Goal: Use online tool/utility: Utilize a website feature to perform a specific function

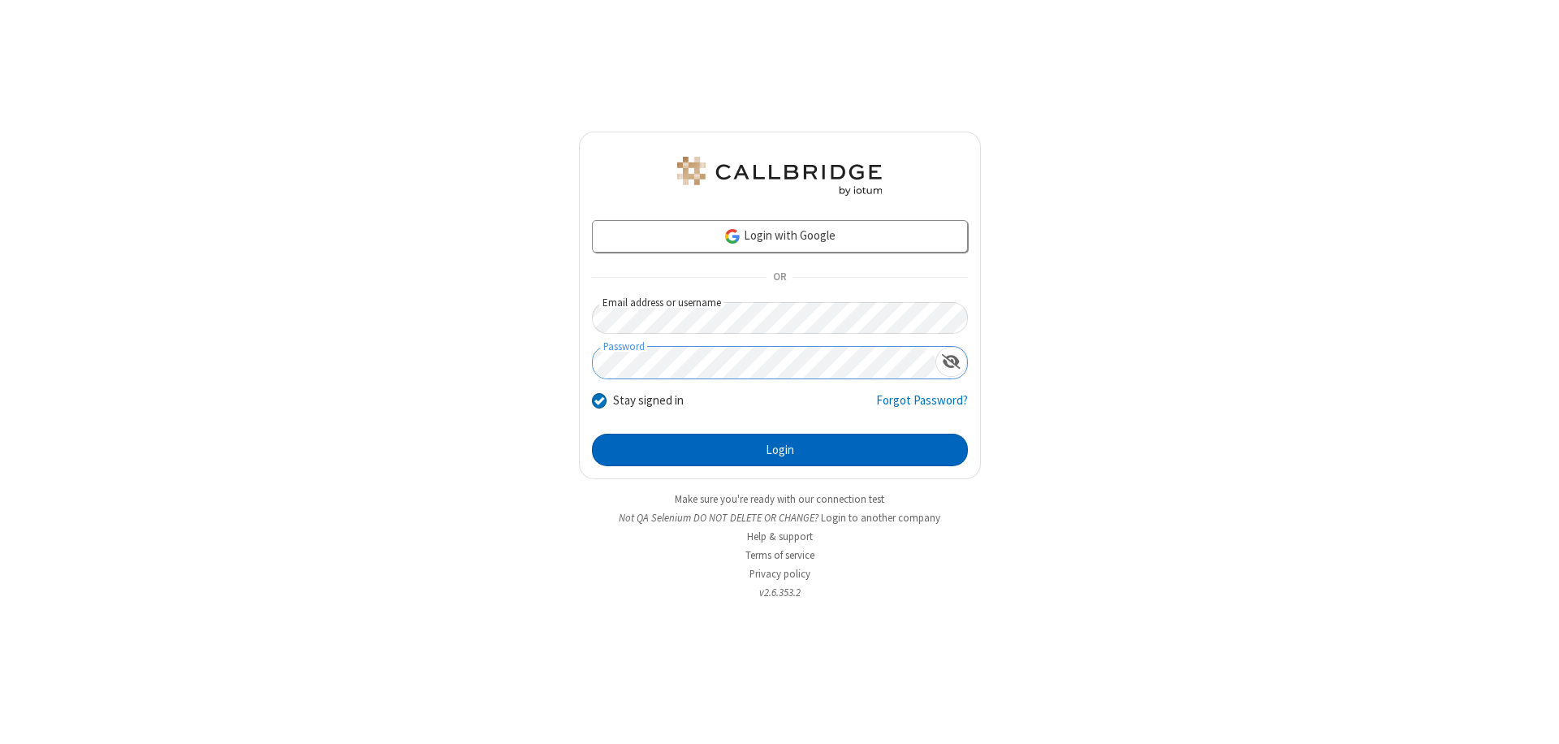
click at [780, 450] on button "Login" at bounding box center [780, 450] width 376 height 32
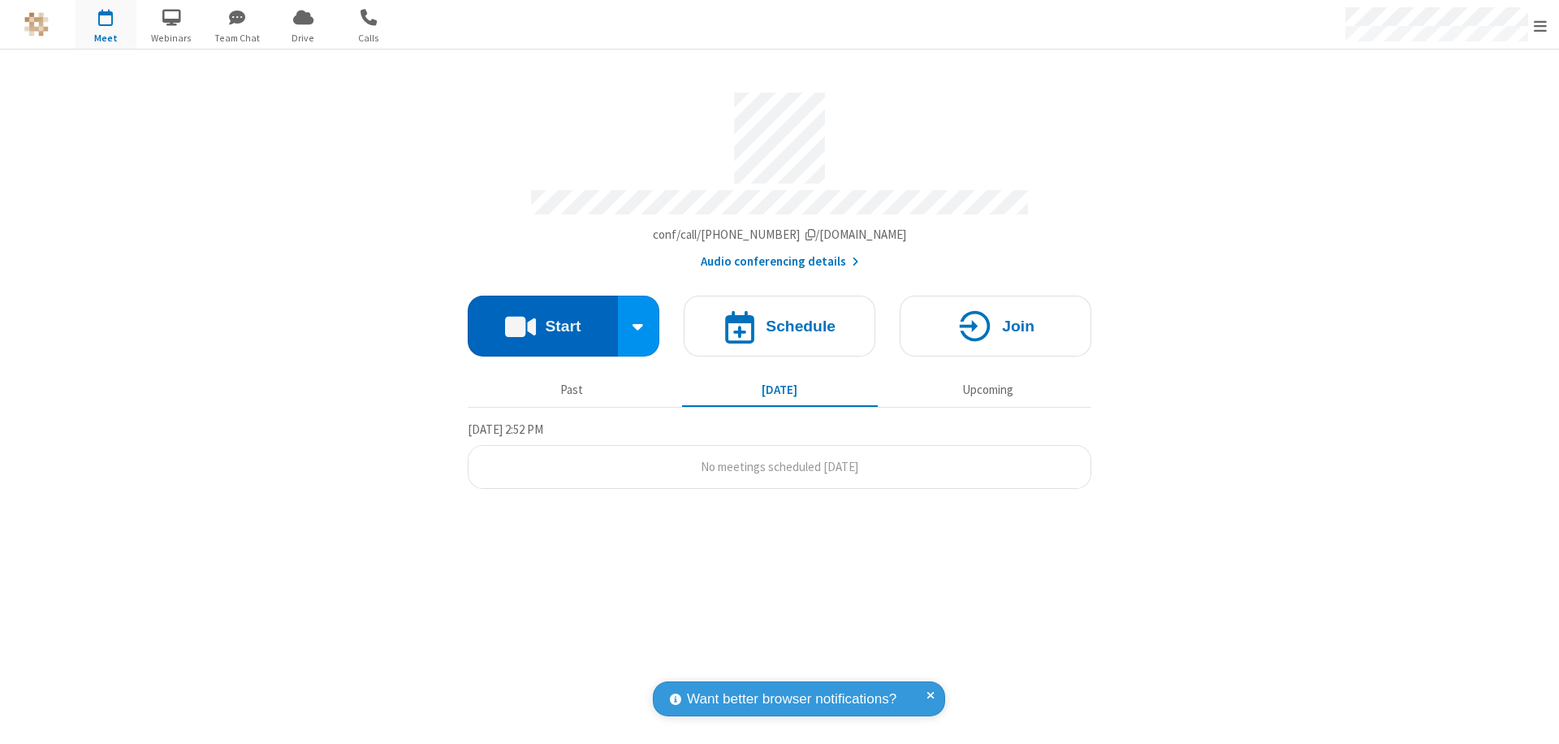
click at [543, 318] on button "Start" at bounding box center [543, 326] width 150 height 61
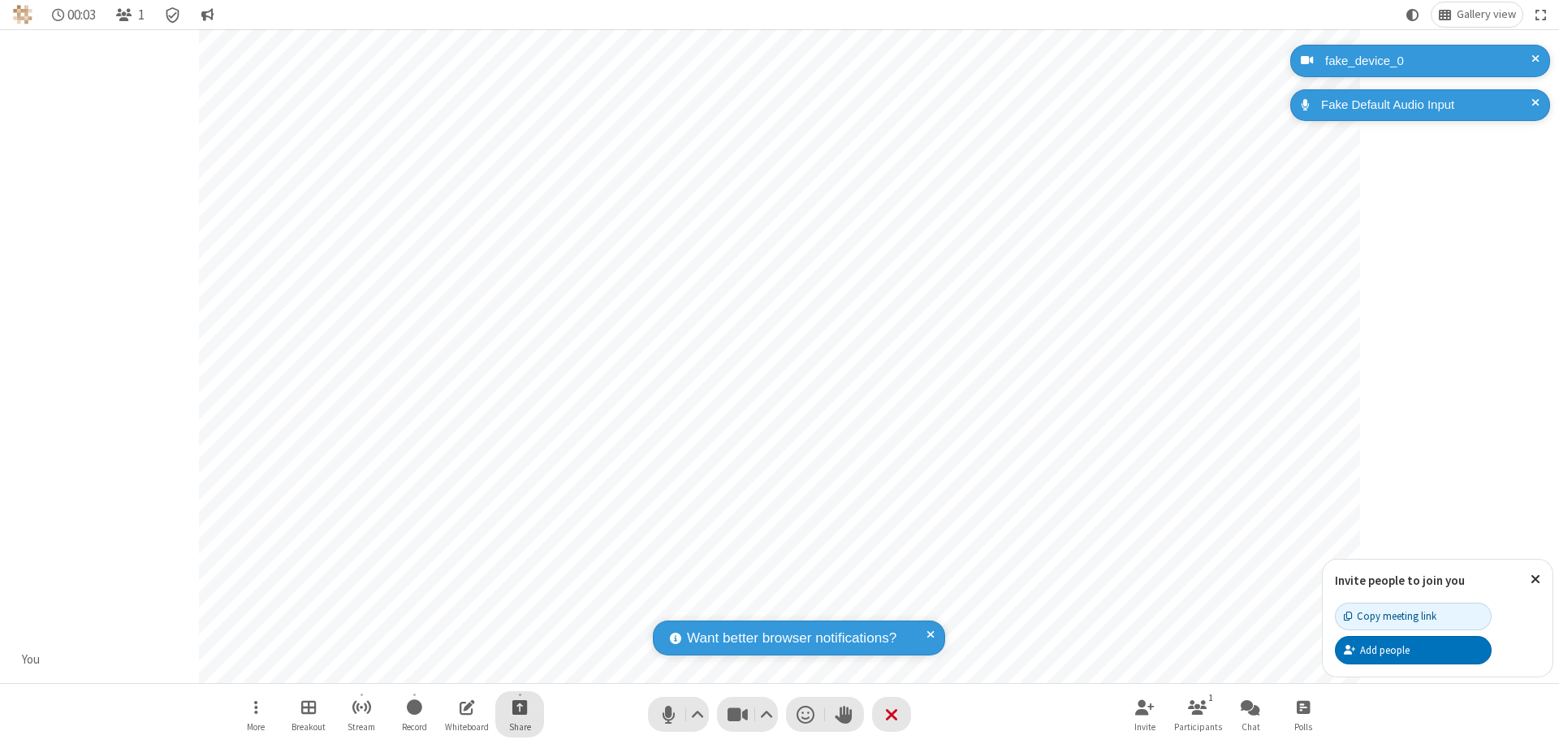
click at [520, 707] on span "Start sharing" at bounding box center [520, 707] width 15 height 20
click at [454, 668] on span "Share my screen" at bounding box center [454, 669] width 19 height 14
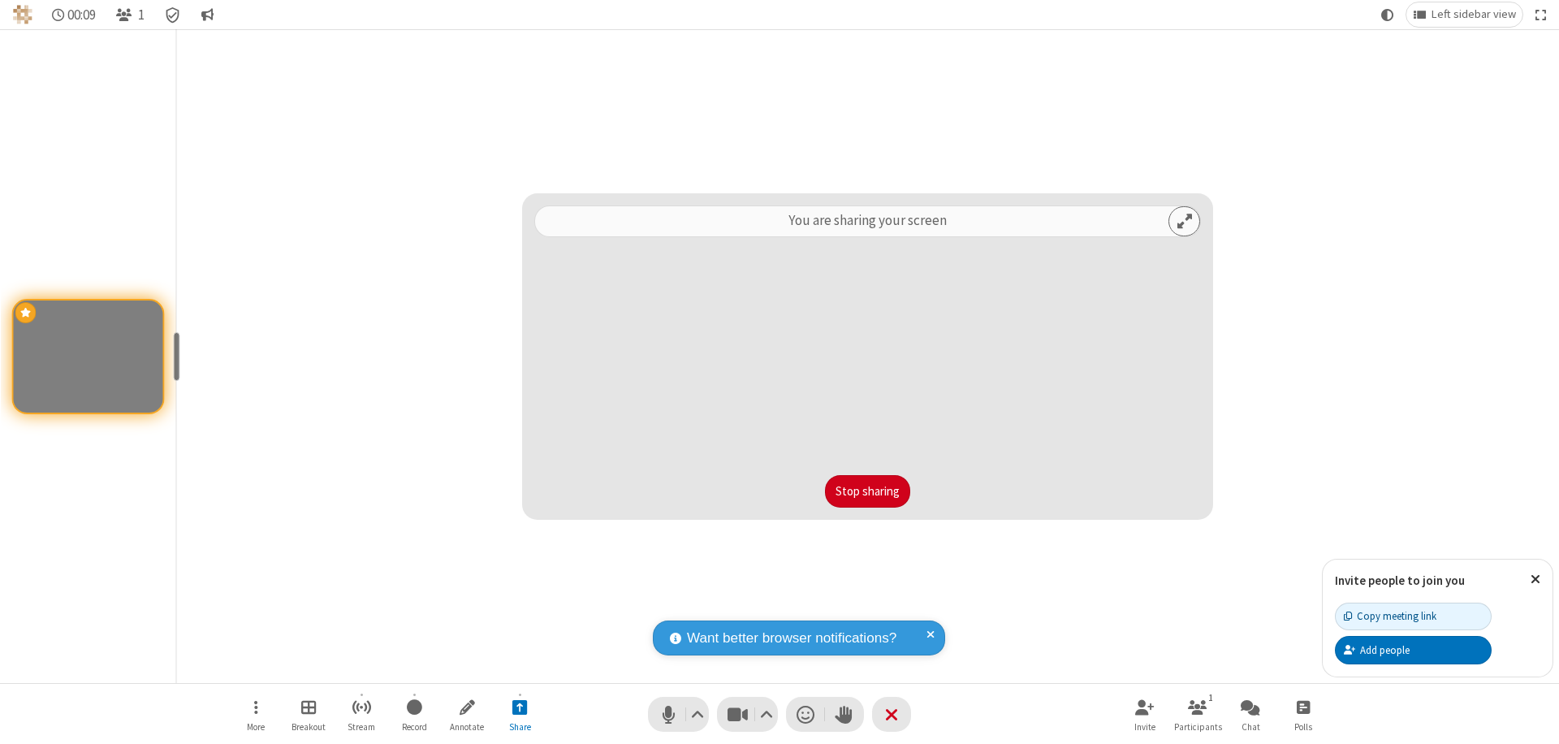
click at [867, 491] on button "Stop sharing" at bounding box center [867, 491] width 85 height 32
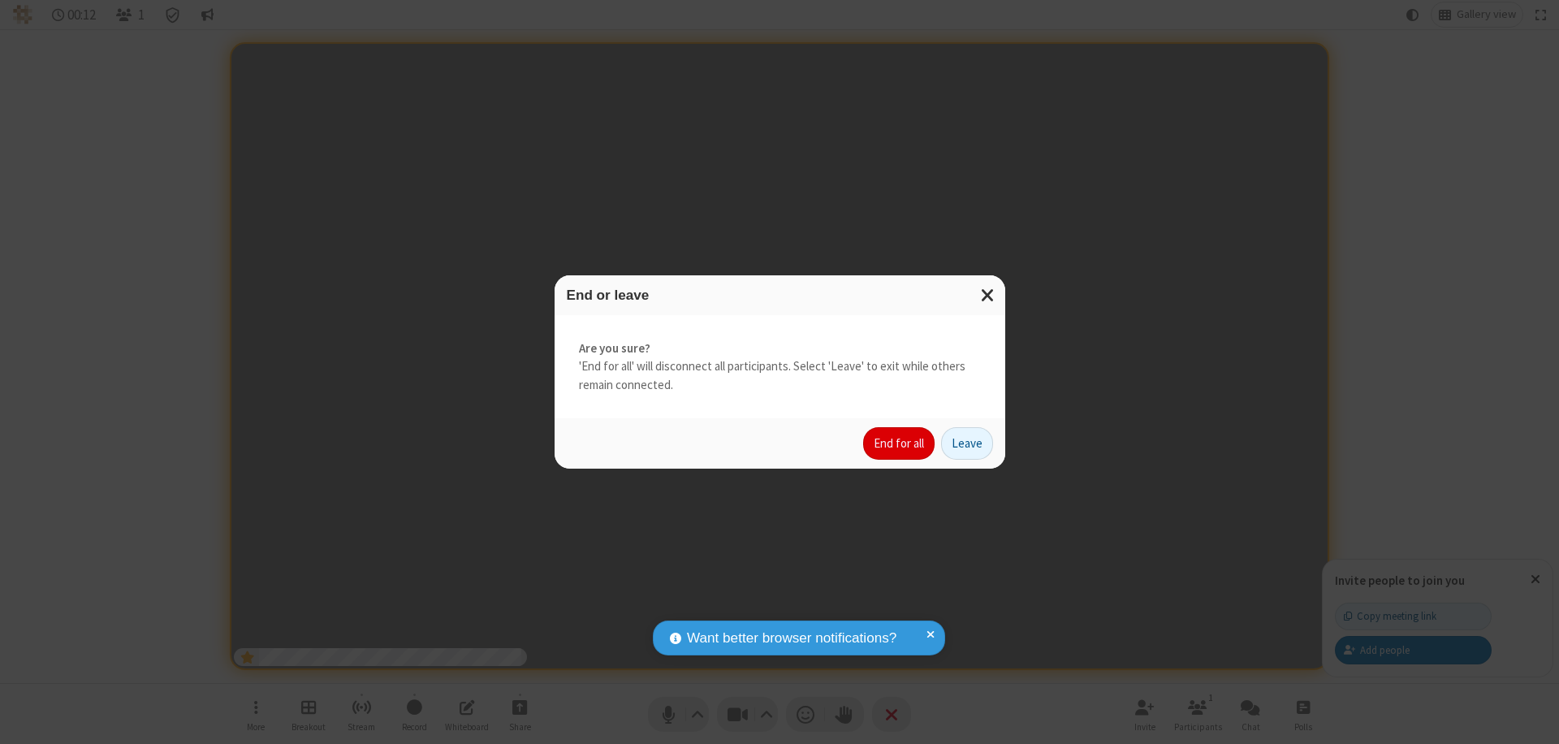
click at [900, 443] on button "End for all" at bounding box center [898, 443] width 71 height 32
